Goal: Task Accomplishment & Management: Use online tool/utility

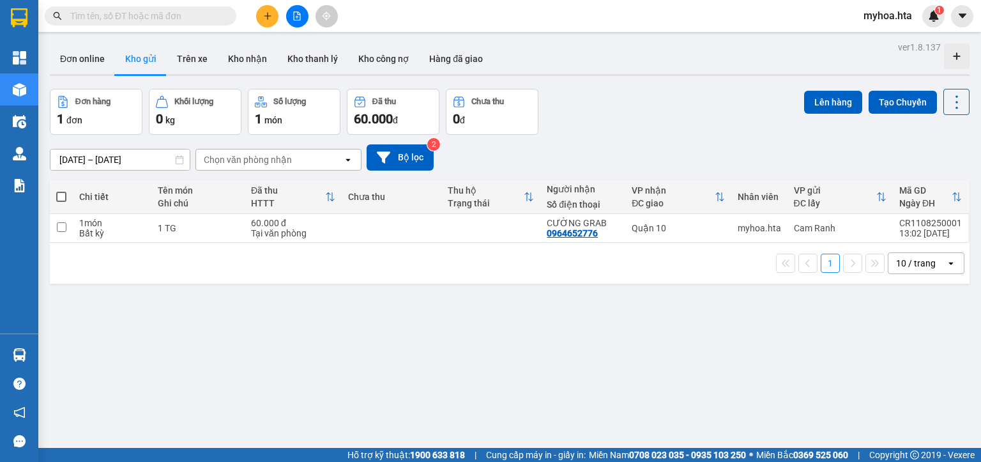
click at [295, 18] on icon "file-add" at bounding box center [296, 15] width 9 height 9
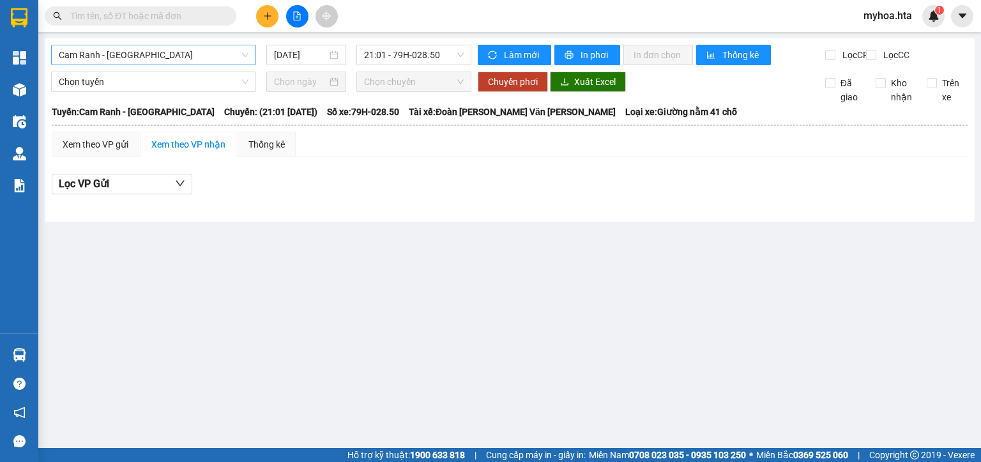
click at [179, 60] on span "Cam Ranh - [GEOGRAPHIC_DATA]" at bounding box center [154, 54] width 190 height 19
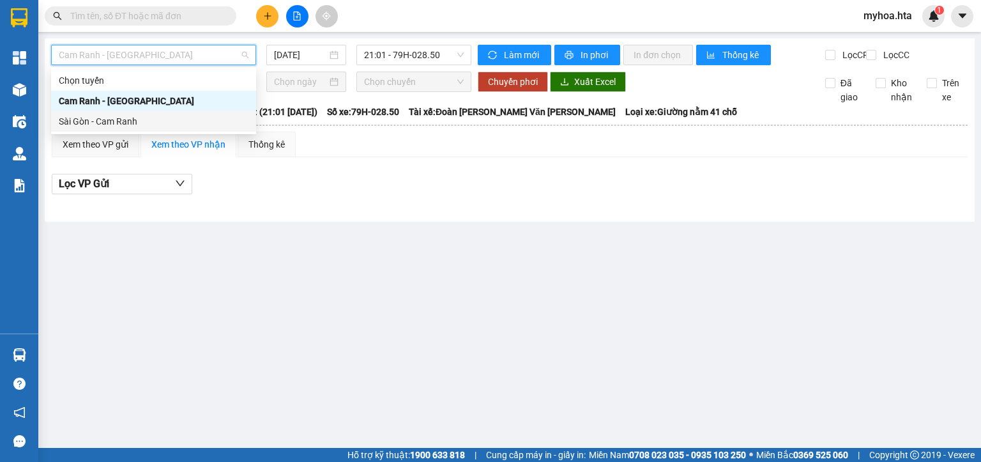
click at [168, 119] on div "Sài Gòn - Cam Ranh" at bounding box center [154, 121] width 190 height 14
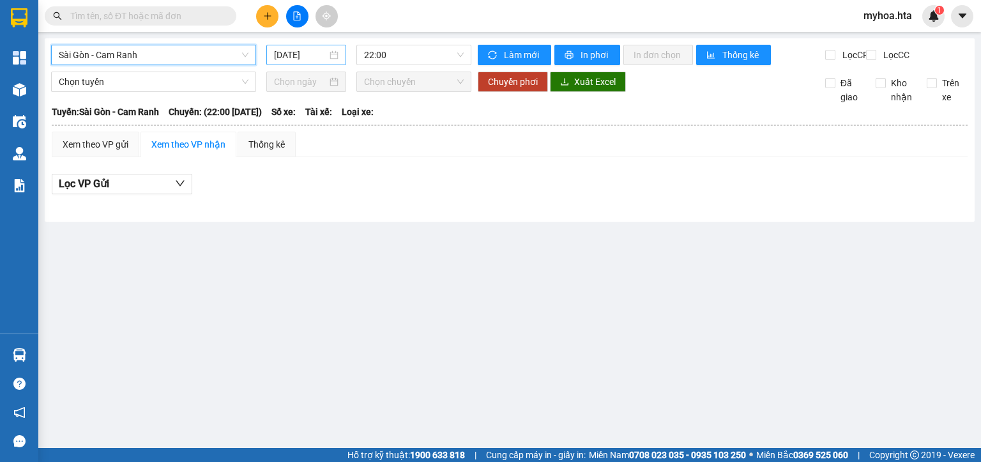
click at [301, 56] on input "[DATE]" at bounding box center [300, 55] width 52 height 14
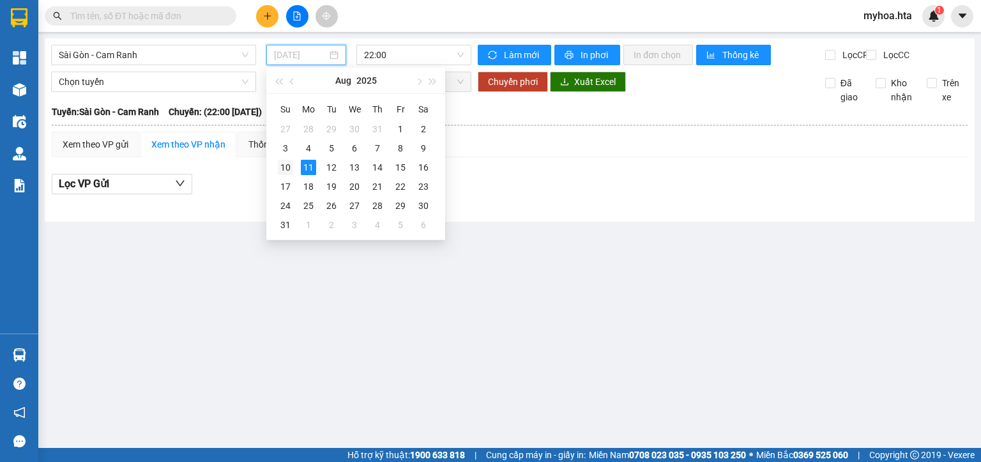
click at [288, 167] on div "10" at bounding box center [285, 167] width 15 height 15
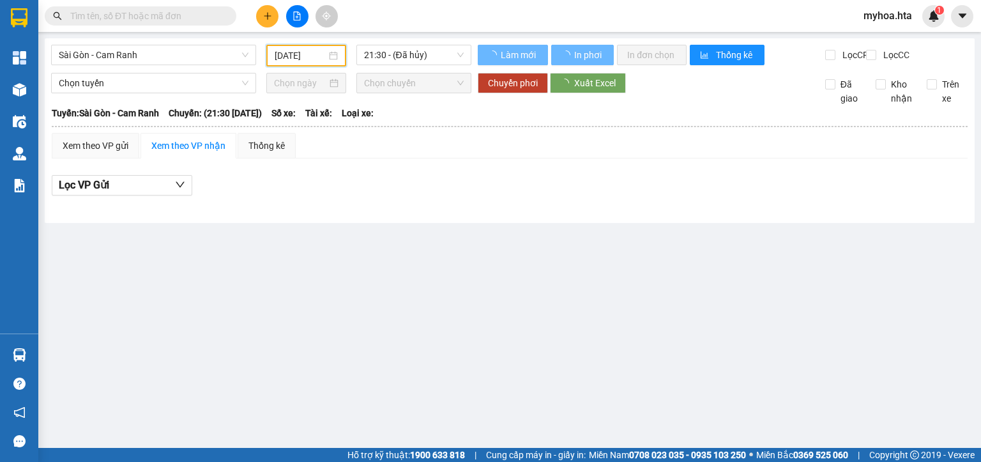
type input "[DATE]"
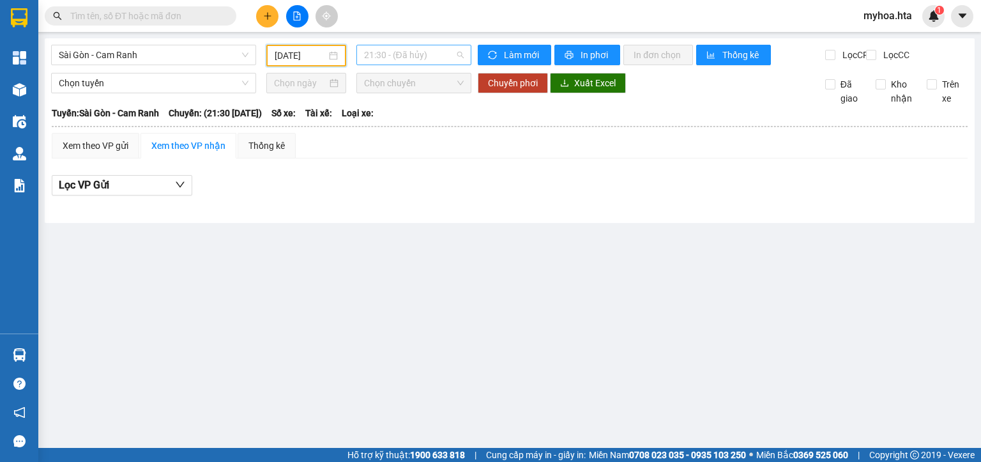
click at [398, 54] on span "21:30 - (Đã hủy)" at bounding box center [414, 54] width 100 height 19
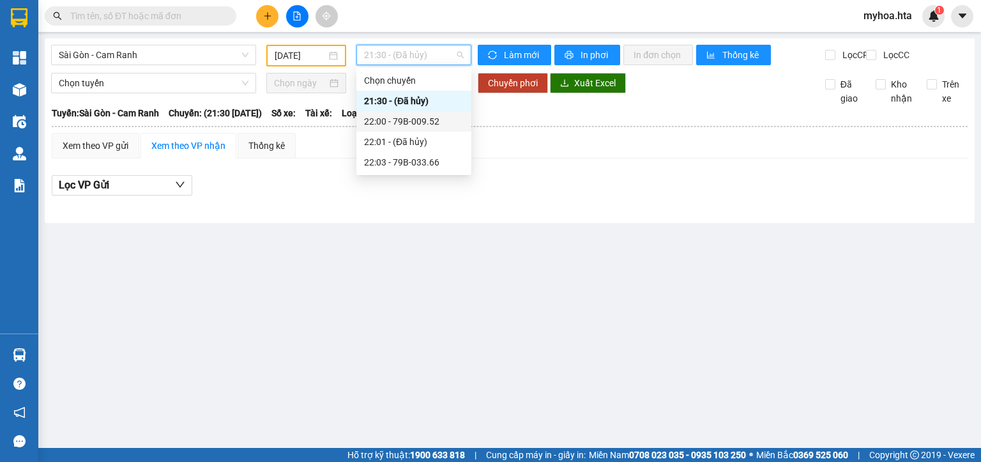
click at [434, 124] on div "22:00 - 79B-009.52" at bounding box center [414, 121] width 100 height 14
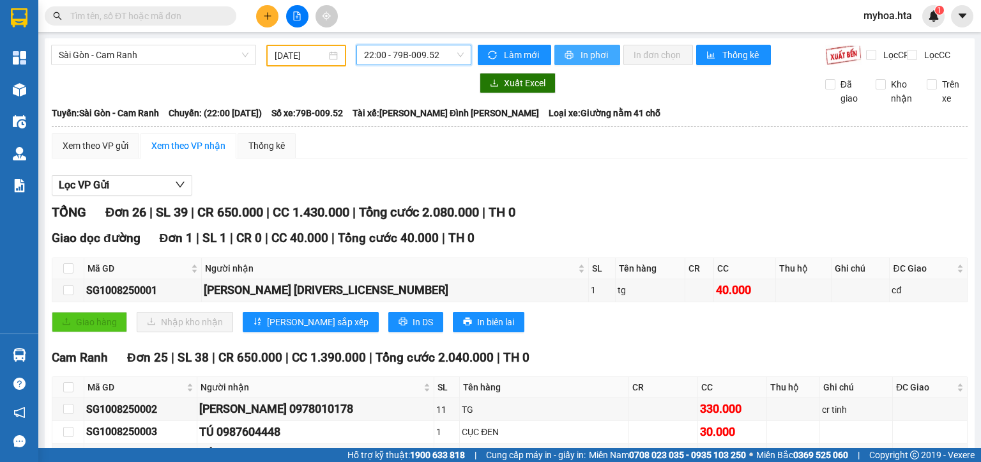
click at [584, 54] on span "In phơi" at bounding box center [594, 55] width 29 height 14
drag, startPoint x: 184, startPoint y: 57, endPoint x: 161, endPoint y: 98, distance: 46.9
click at [183, 57] on span "Sài Gòn - Cam Ranh" at bounding box center [154, 54] width 190 height 19
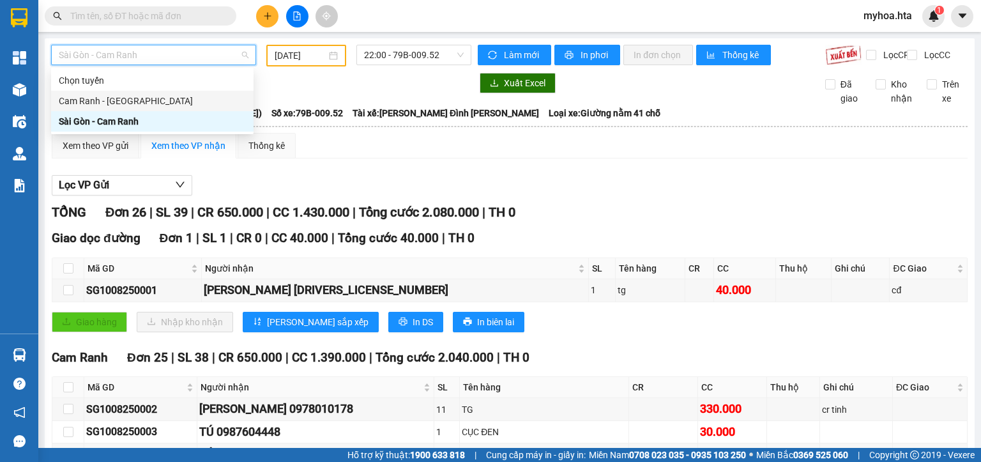
click at [158, 96] on div "Cam Ranh - [GEOGRAPHIC_DATA]" at bounding box center [152, 101] width 187 height 14
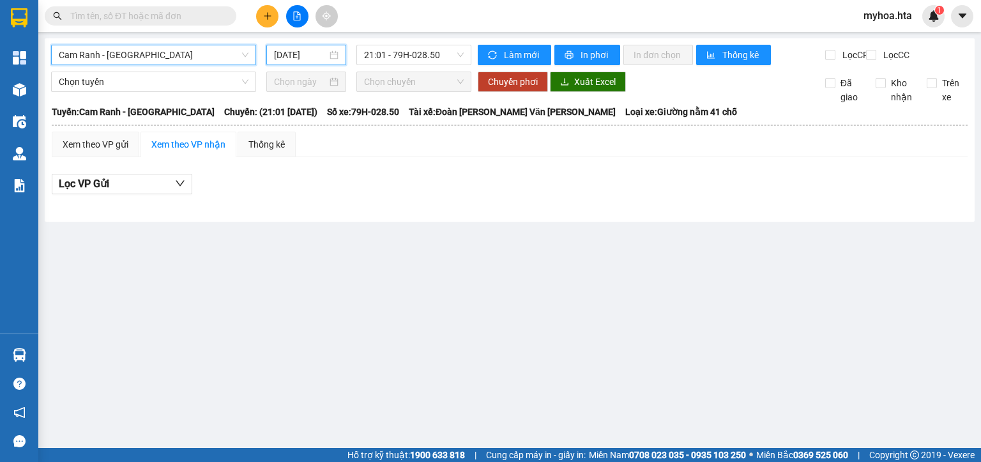
click at [282, 49] on input "[DATE]" at bounding box center [300, 55] width 52 height 14
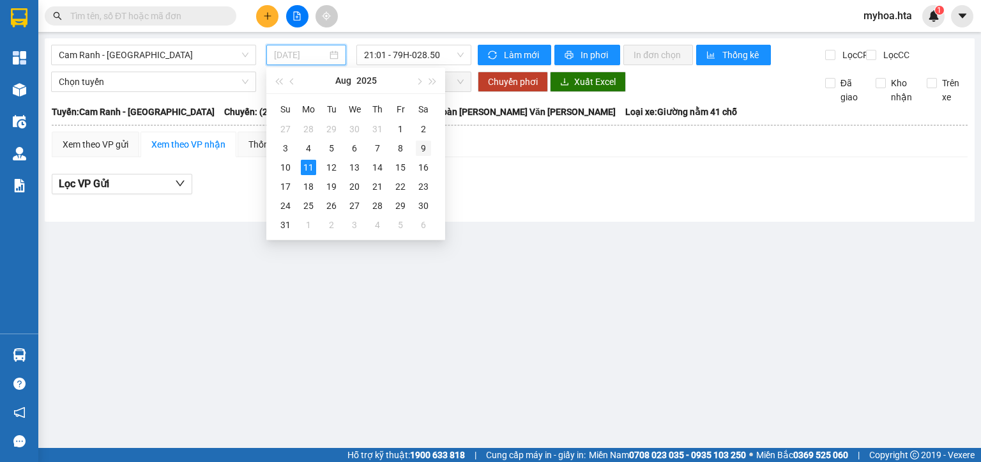
click at [419, 152] on div "9" at bounding box center [423, 147] width 15 height 15
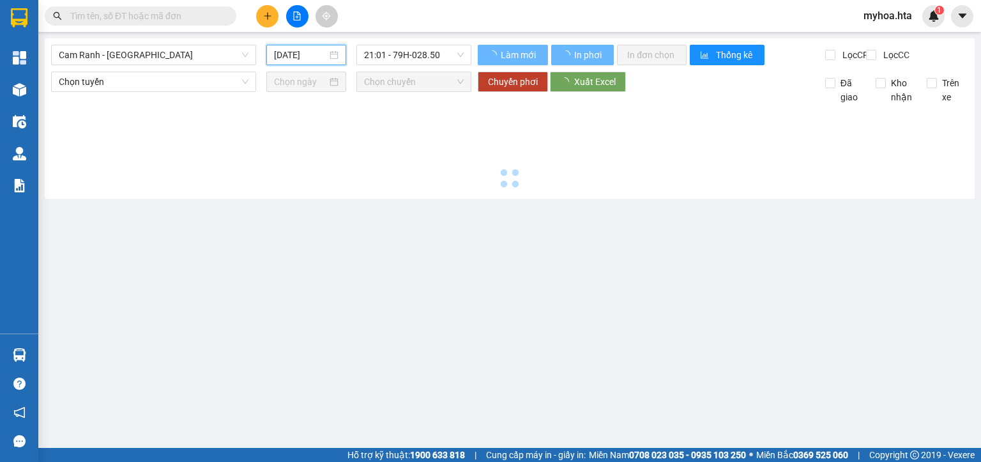
type input "[DATE]"
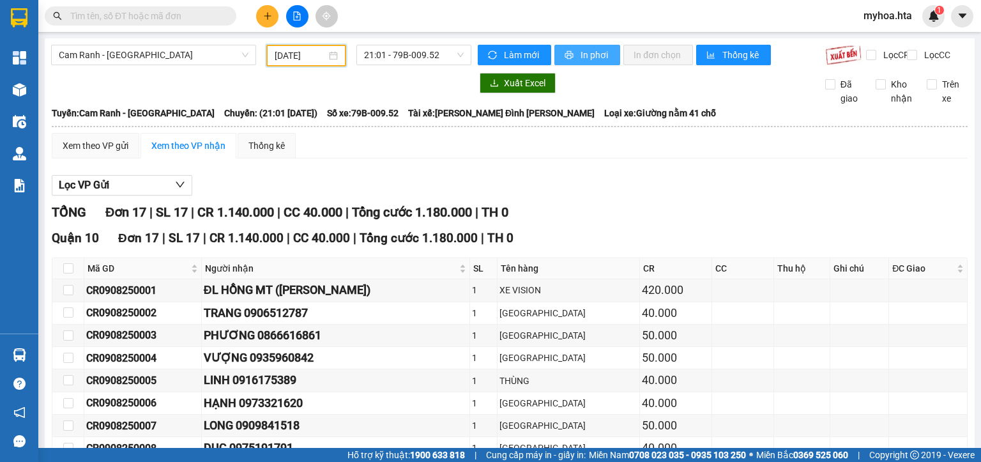
click at [592, 56] on span "In phơi" at bounding box center [594, 55] width 29 height 14
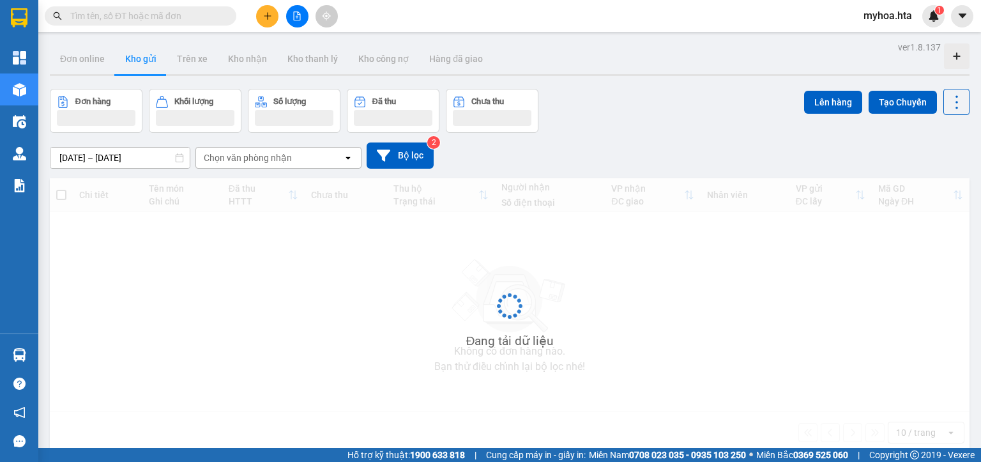
click at [293, 13] on icon "file-add" at bounding box center [296, 15] width 9 height 9
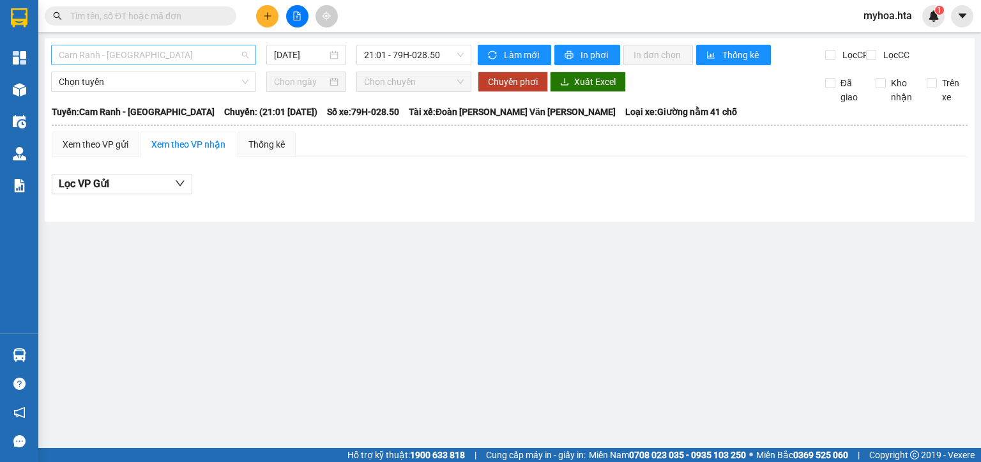
click at [187, 57] on span "Cam Ranh - [GEOGRAPHIC_DATA]" at bounding box center [154, 54] width 190 height 19
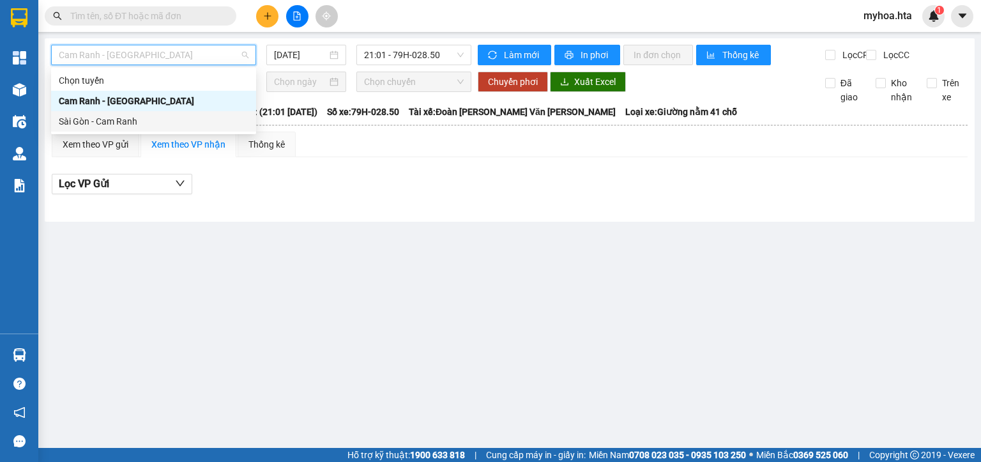
click at [177, 119] on div "Sài Gòn - Cam Ranh" at bounding box center [154, 121] width 190 height 14
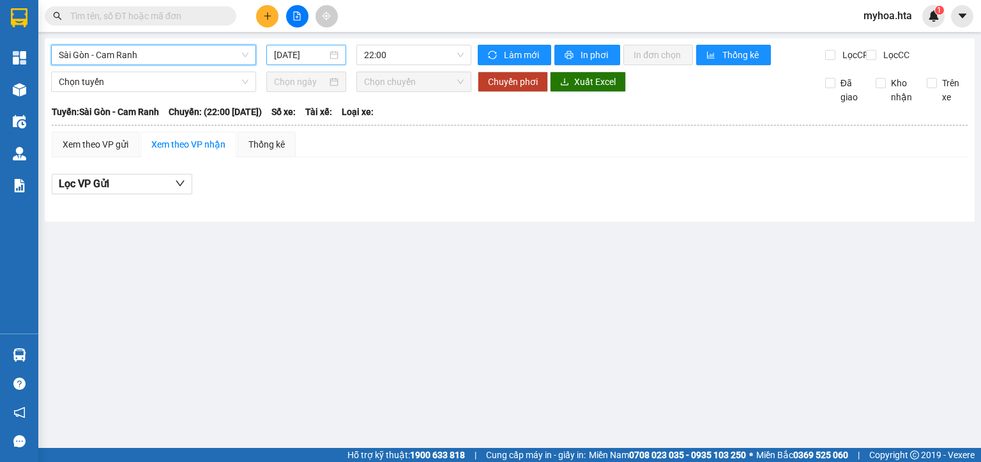
click at [306, 54] on input "[DATE]" at bounding box center [300, 55] width 52 height 14
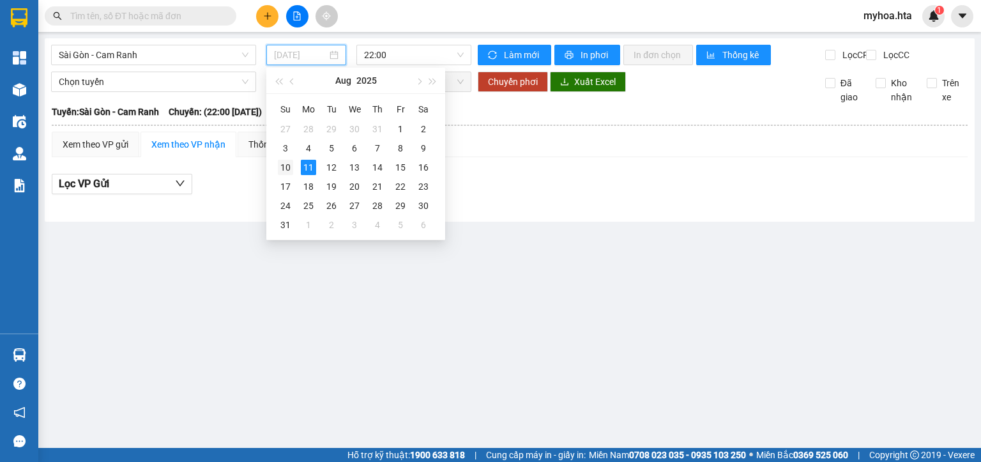
click at [282, 165] on div "10" at bounding box center [285, 167] width 15 height 15
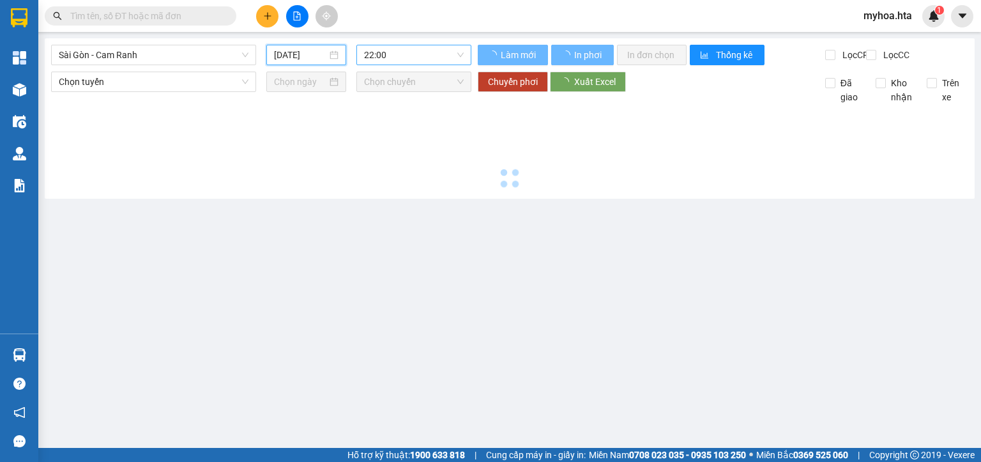
type input "[DATE]"
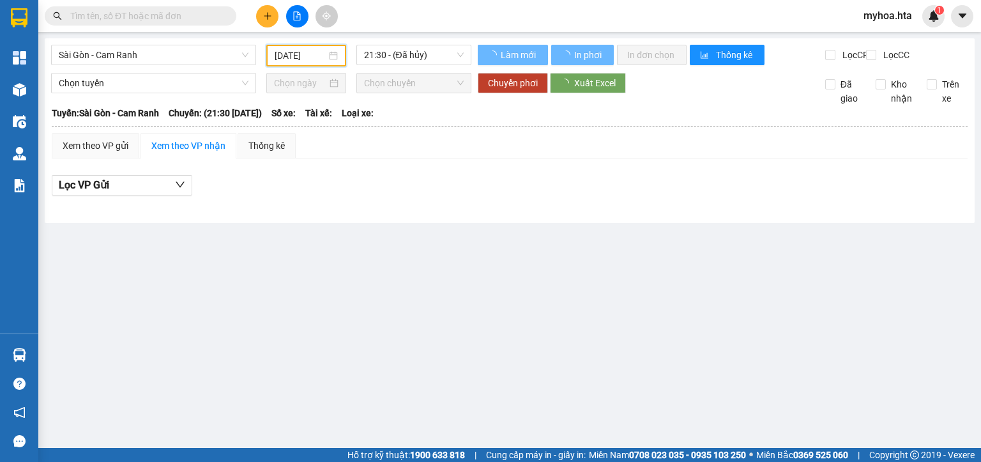
click at [399, 54] on span "21:30 - (Đã hủy)" at bounding box center [414, 54] width 100 height 19
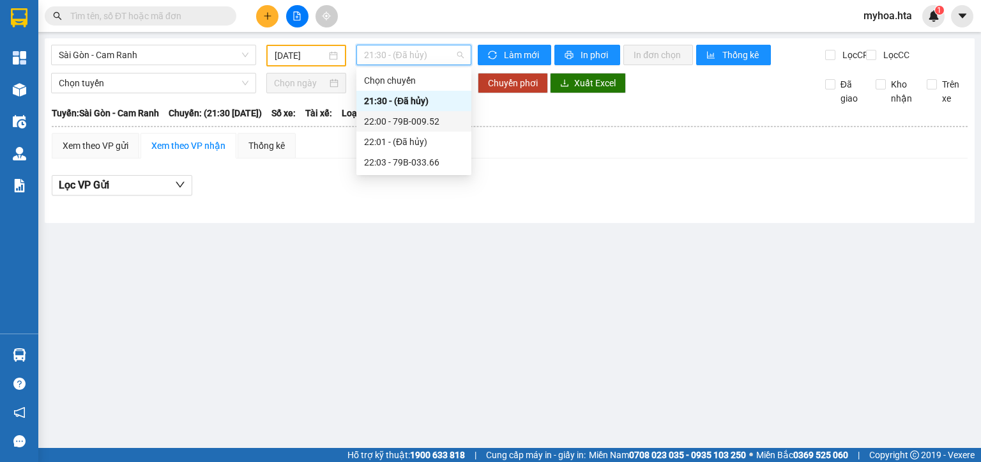
click at [398, 119] on div "22:00 - 79B-009.52" at bounding box center [414, 121] width 100 height 14
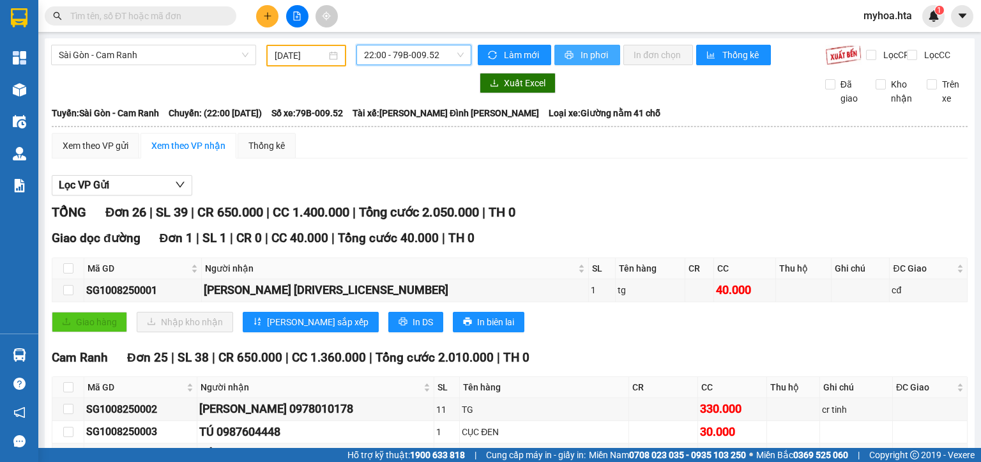
click at [580, 51] on span "In phơi" at bounding box center [594, 55] width 29 height 14
click at [176, 52] on span "Sài Gòn - Cam Ranh" at bounding box center [154, 54] width 190 height 19
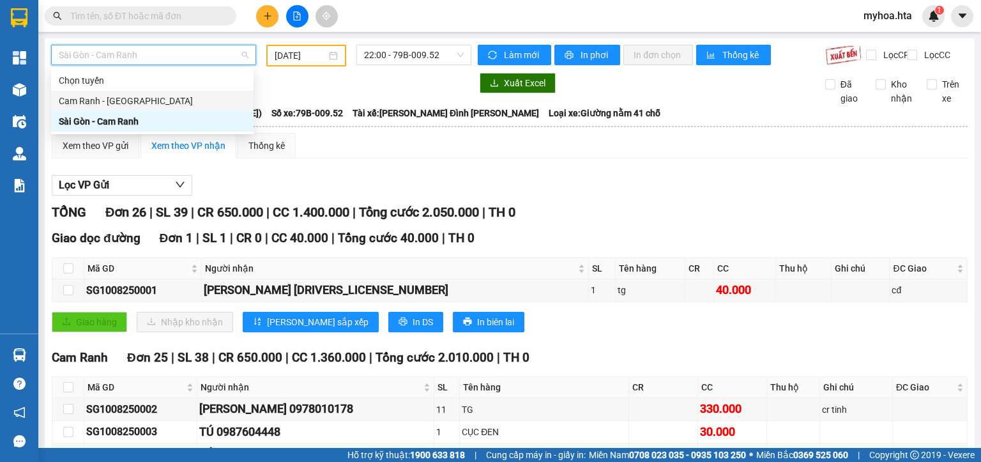
click at [140, 101] on div "Cam Ranh - [GEOGRAPHIC_DATA]" at bounding box center [152, 101] width 187 height 14
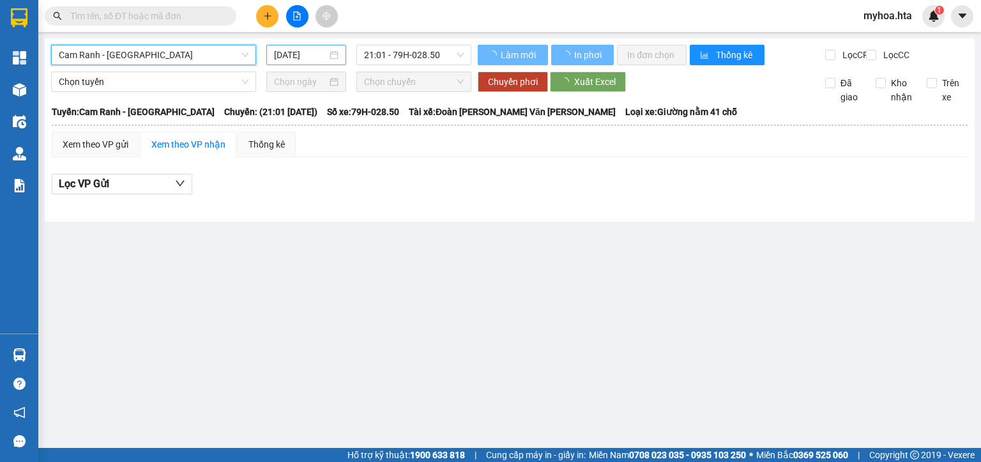
click at [284, 56] on input "[DATE]" at bounding box center [300, 55] width 52 height 14
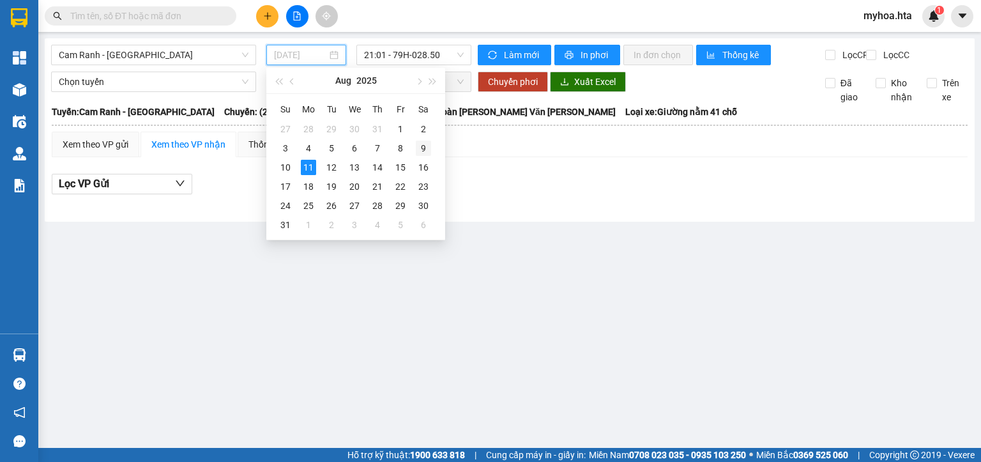
click at [416, 146] on div "9" at bounding box center [423, 147] width 15 height 15
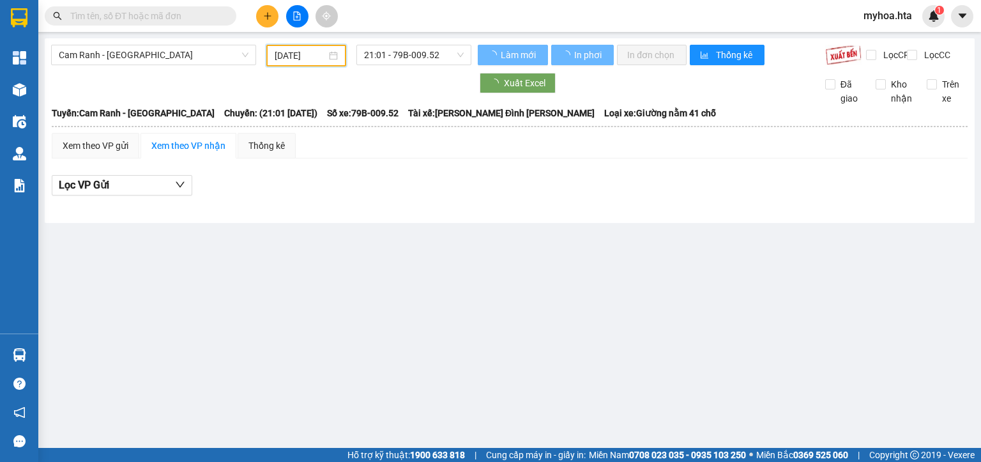
type input "[DATE]"
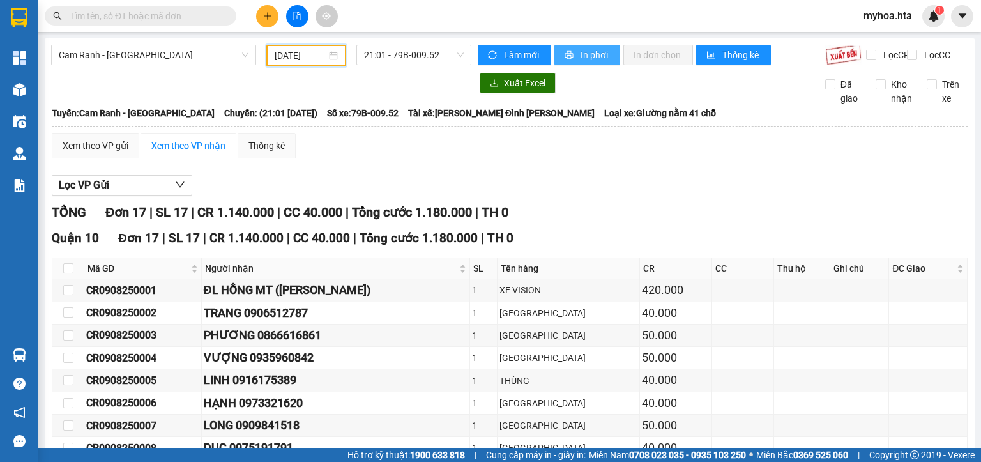
click at [580, 52] on span "In phơi" at bounding box center [594, 55] width 29 height 14
